Goal: Task Accomplishment & Management: Use online tool/utility

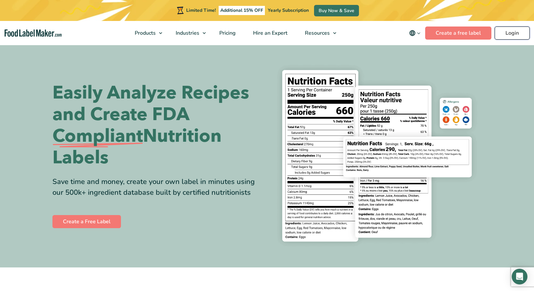
click at [515, 30] on link "Login" at bounding box center [511, 33] width 35 height 13
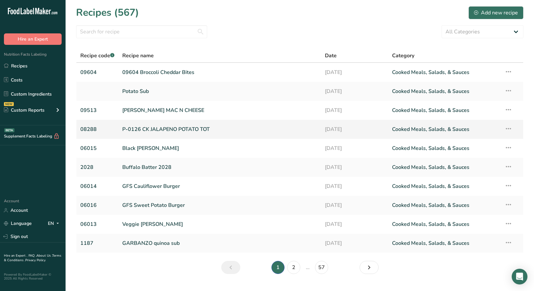
click at [163, 130] on link "P-0126 CK JALAPENO POTATO TOT" at bounding box center [219, 130] width 194 height 14
